Goal: Information Seeking & Learning: Learn about a topic

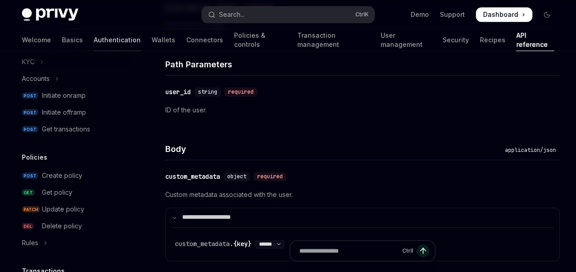
scroll to position [405, 0]
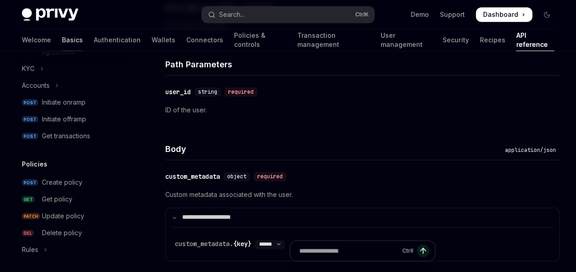
click at [62, 37] on link "Basics" at bounding box center [72, 40] width 21 height 22
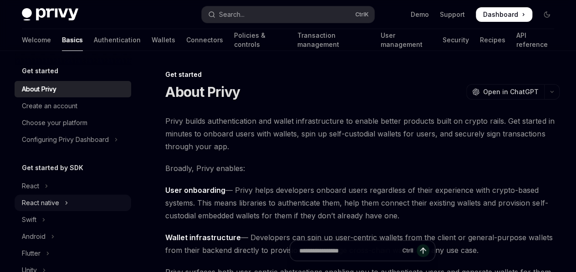
scroll to position [151, 0]
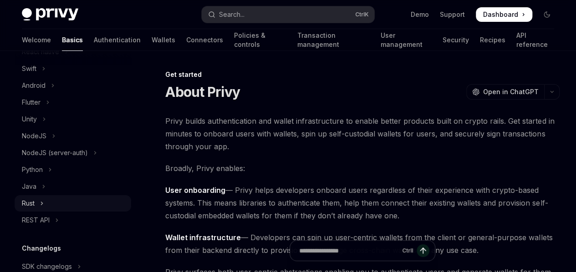
click at [38, 206] on button "Rust" at bounding box center [73, 203] width 117 height 16
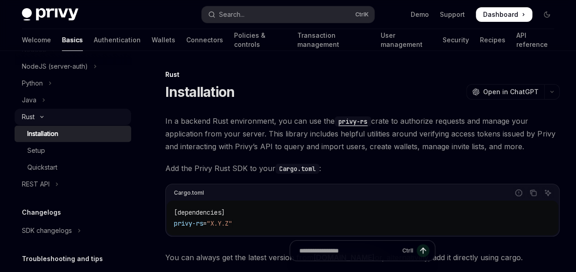
scroll to position [303, 0]
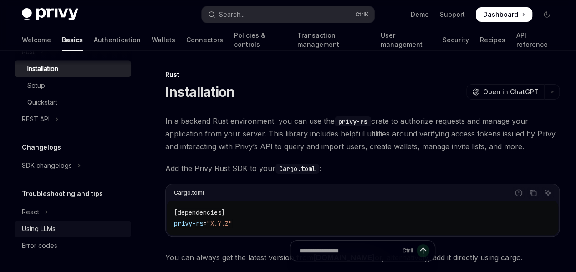
click at [33, 232] on div "Using LLMs" at bounding box center [39, 228] width 34 height 11
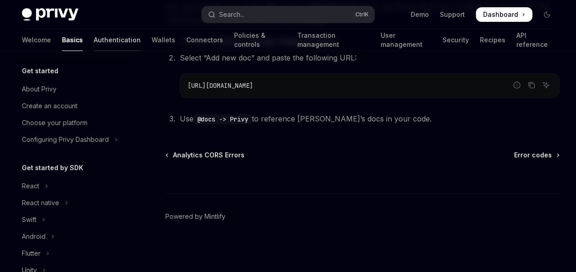
click at [94, 44] on link "Authentication" at bounding box center [117, 40] width 47 height 22
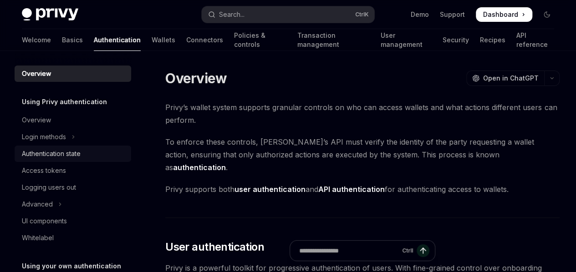
scroll to position [72, 0]
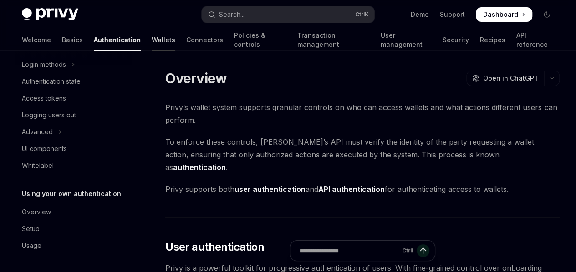
click at [152, 41] on link "Wallets" at bounding box center [164, 40] width 24 height 22
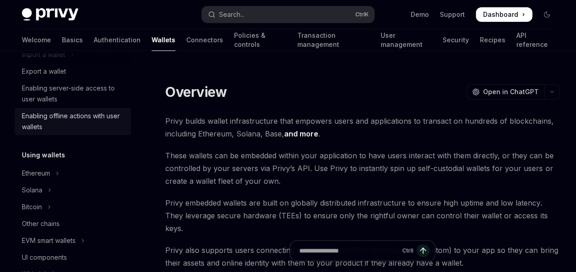
scroll to position [147, 0]
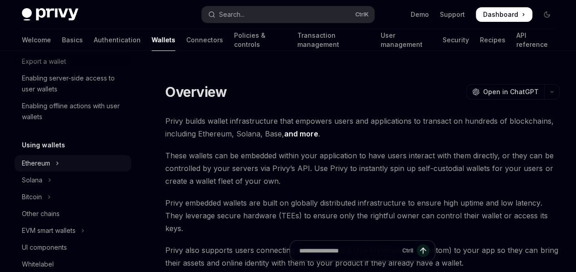
click at [56, 166] on icon "Toggle Ethereum section" at bounding box center [58, 163] width 4 height 11
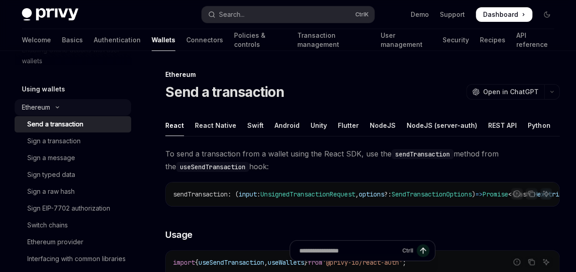
scroll to position [204, 0]
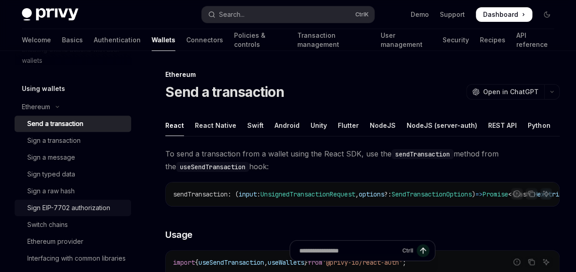
click at [66, 213] on div "Sign EIP-7702 authorization" at bounding box center [68, 208] width 83 height 11
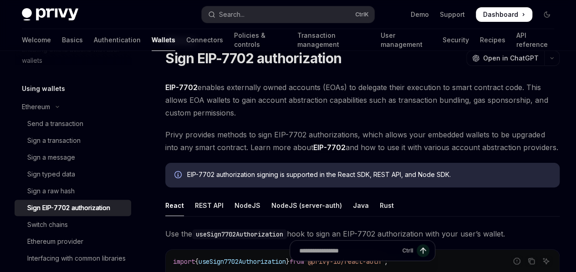
scroll to position [237, 0]
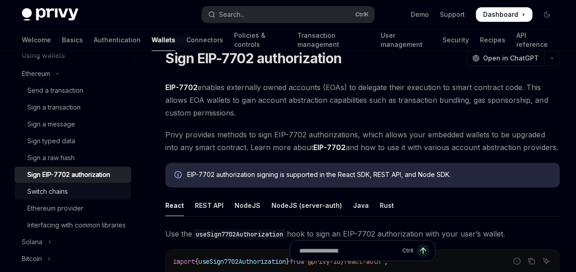
click at [57, 192] on div "Switch chains" at bounding box center [47, 191] width 41 height 11
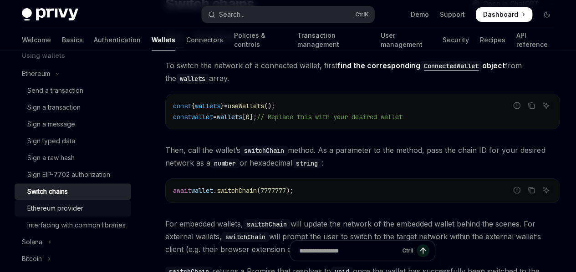
scroll to position [295, 0]
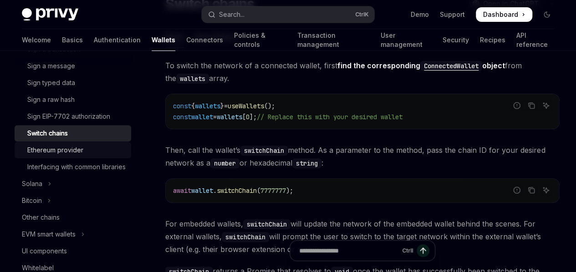
click at [72, 153] on div "Ethereum provider" at bounding box center [55, 150] width 56 height 11
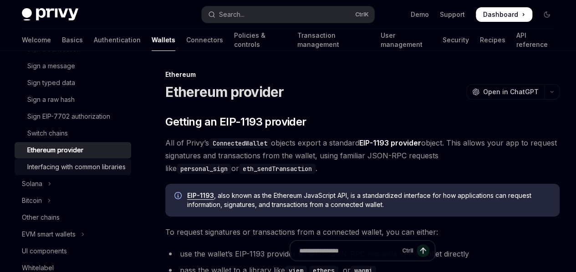
click at [72, 170] on div "Interfacing with common libraries" at bounding box center [76, 167] width 98 height 11
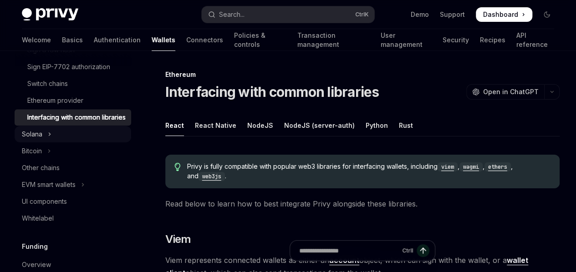
scroll to position [345, 0]
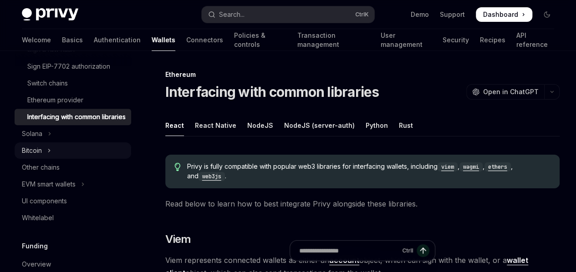
click at [48, 156] on icon "Toggle Bitcoin section" at bounding box center [49, 150] width 4 height 11
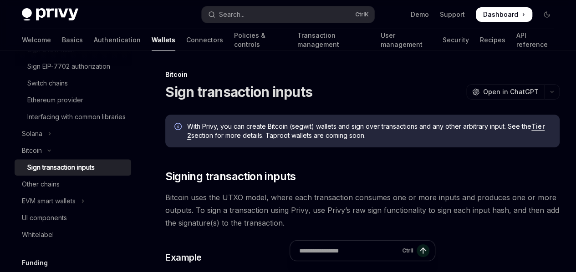
click at [54, 173] on div "Sign transaction inputs" at bounding box center [60, 167] width 67 height 11
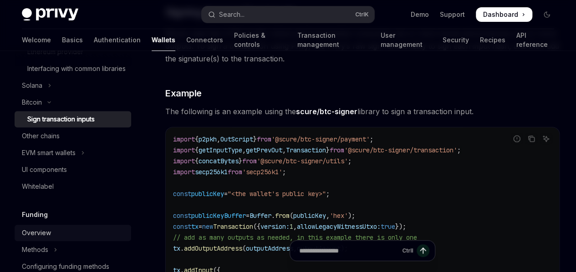
scroll to position [393, 0]
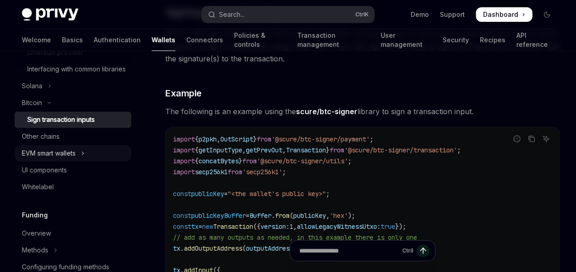
click at [84, 159] on icon "Toggle EVM smart wallets section" at bounding box center [83, 153] width 4 height 11
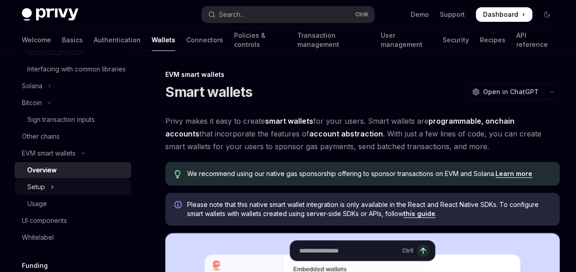
click at [53, 193] on icon "Toggle Setup section" at bounding box center [53, 187] width 4 height 11
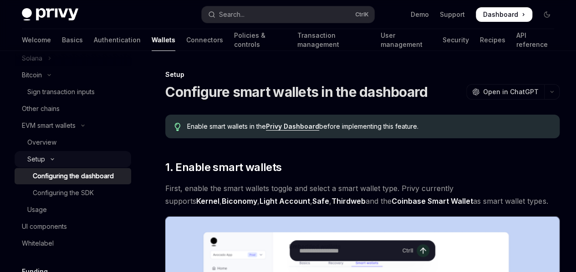
scroll to position [426, 0]
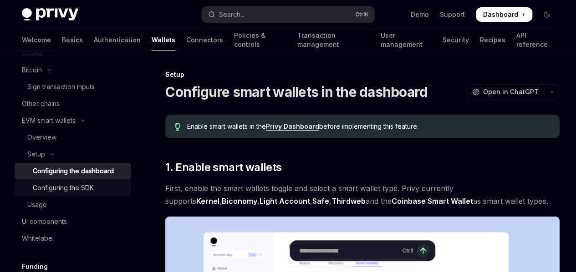
click at [63, 193] on div "Configuring the SDK" at bounding box center [63, 187] width 61 height 11
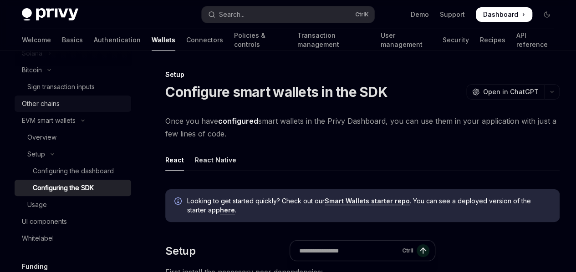
click at [52, 109] on div "Other chains" at bounding box center [41, 103] width 38 height 11
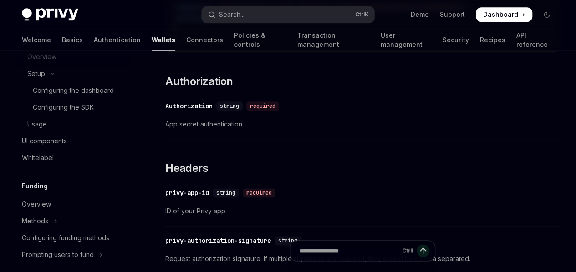
scroll to position [507, 0]
click at [46, 146] on div "UI components" at bounding box center [44, 140] width 45 height 11
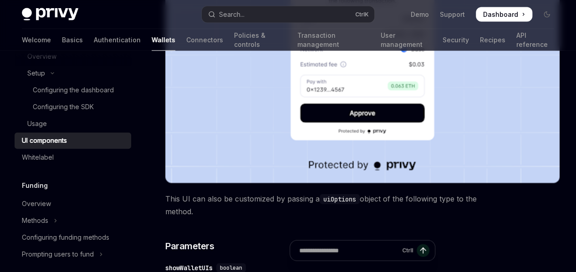
scroll to position [966, 0]
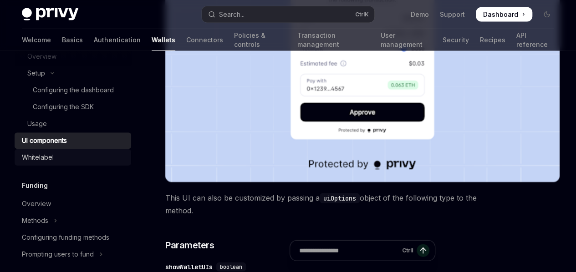
click at [46, 163] on div "Whitelabel" at bounding box center [38, 157] width 32 height 11
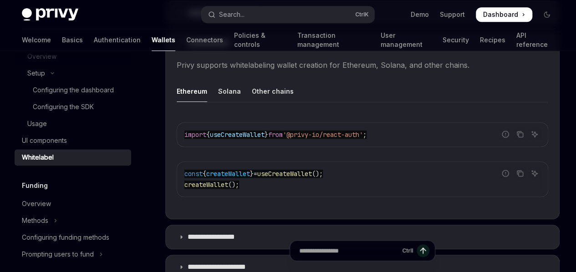
scroll to position [289, 0]
click at [265, 101] on div "Other chains" at bounding box center [273, 90] width 42 height 21
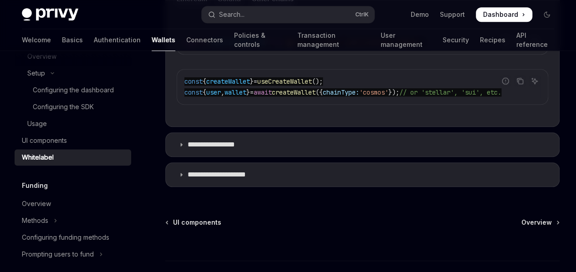
scroll to position [516, 0]
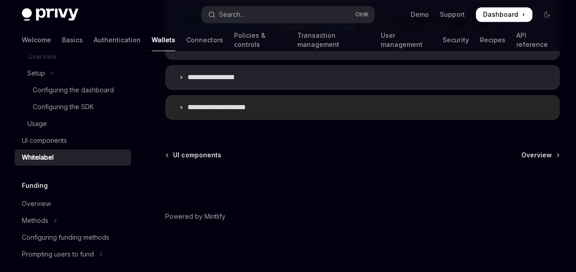
click at [223, 108] on p "**********" at bounding box center [225, 107] width 76 height 9
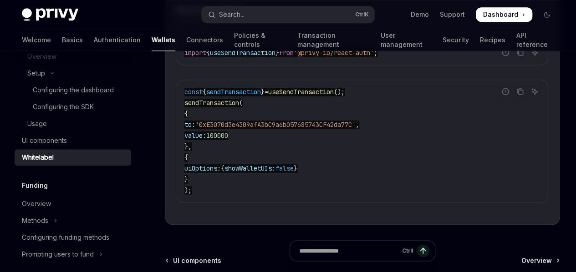
scroll to position [613, 0]
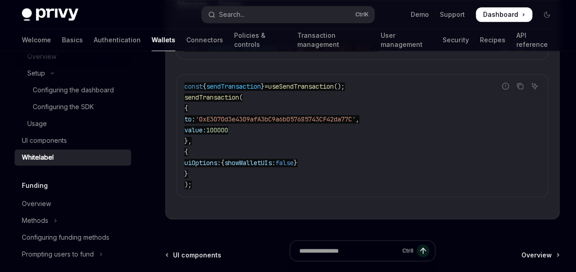
click at [223, 15] on div "Solana" at bounding box center [229, 3] width 23 height 21
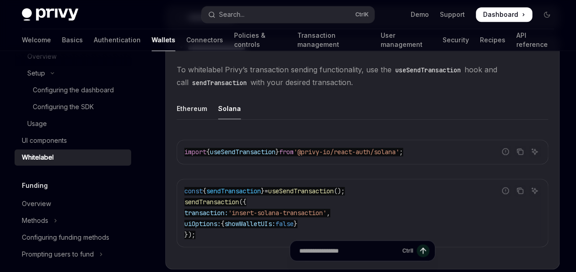
scroll to position [491, 0]
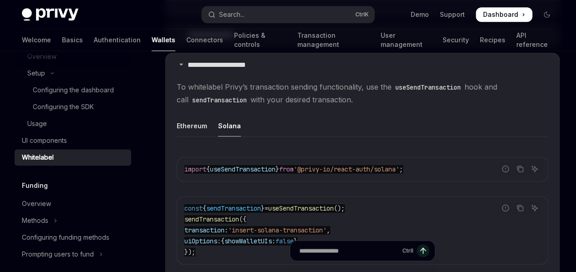
click at [221, 47] on summary "**********" at bounding box center [362, 35] width 393 height 24
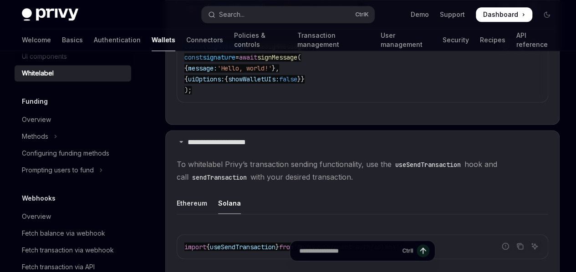
scroll to position [593, 0]
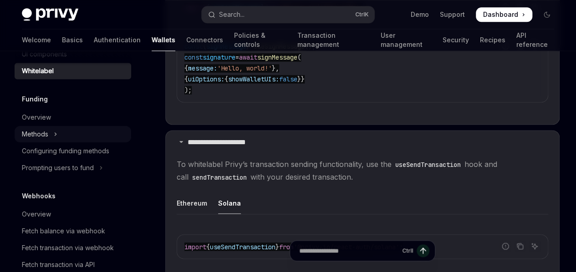
click at [41, 140] on div "Methods" at bounding box center [35, 134] width 26 height 11
type textarea "*"
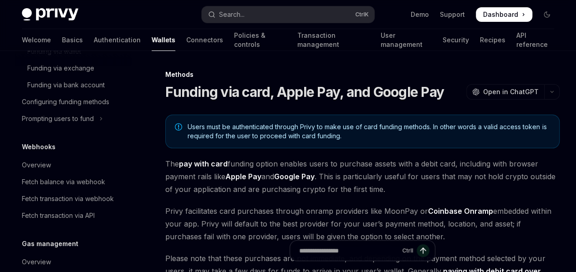
scroll to position [721, 0]
